Goal: Information Seeking & Learning: Learn about a topic

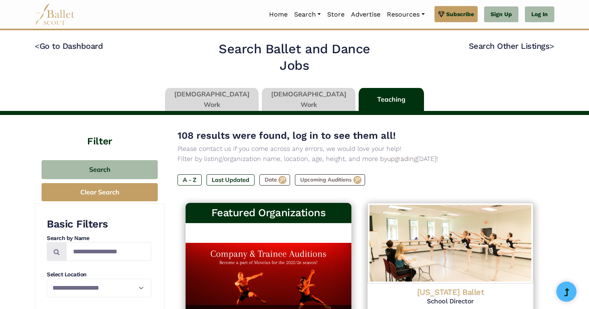
click at [244, 92] on link at bounding box center [212, 99] width 94 height 23
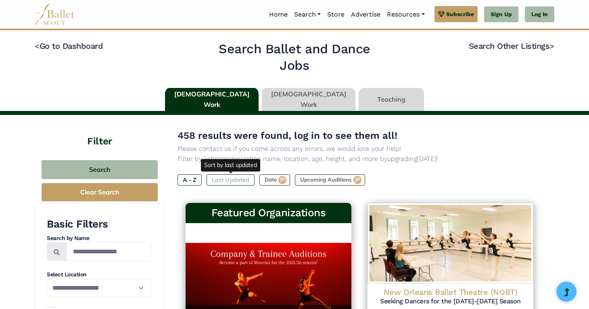
click at [231, 178] on label "Last Updated" at bounding box center [231, 179] width 48 height 11
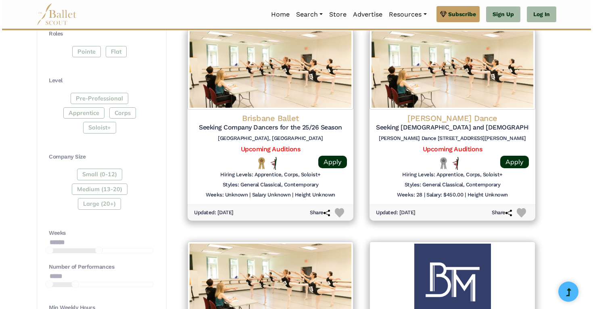
scroll to position [387, 0]
